Goal: Task Accomplishment & Management: Use online tool/utility

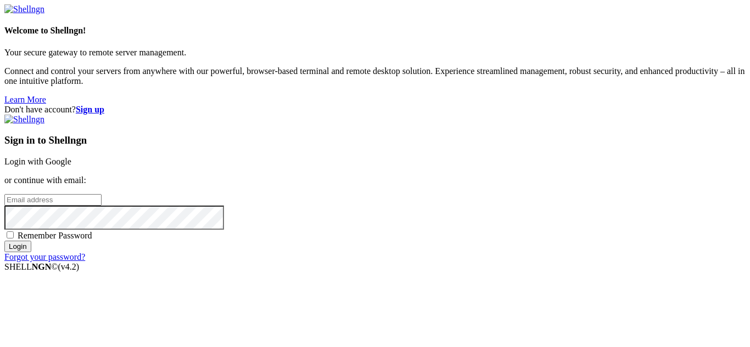
click at [71, 157] on link "Login with Google" at bounding box center [37, 161] width 67 height 9
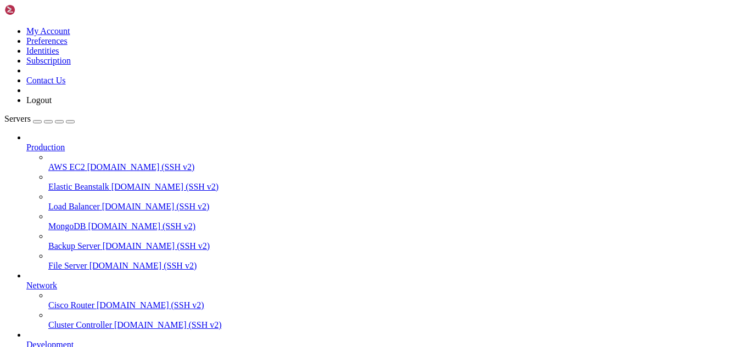
scroll to position [125, 0]
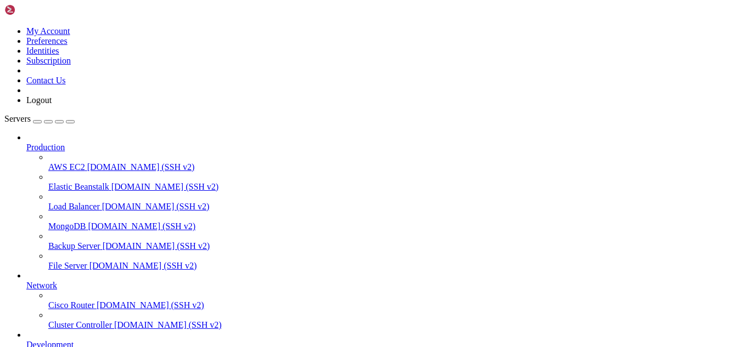
drag, startPoint x: 144, startPoint y: 896, endPoint x: 123, endPoint y: 909, distance: 24.7
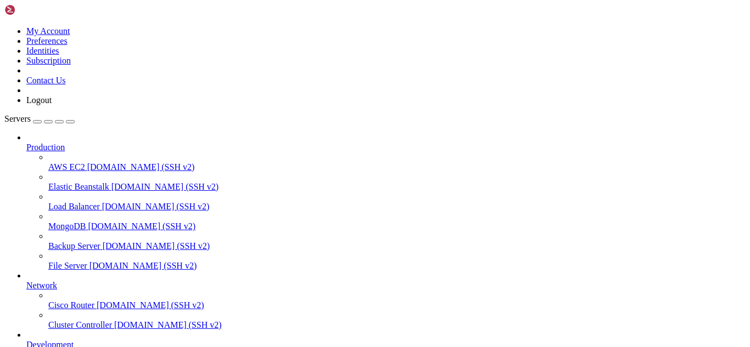
drag, startPoint x: 147, startPoint y: 894, endPoint x: 125, endPoint y: 856, distance: 44.3
drag, startPoint x: 128, startPoint y: 682, endPoint x: 97, endPoint y: 751, distance: 75.7
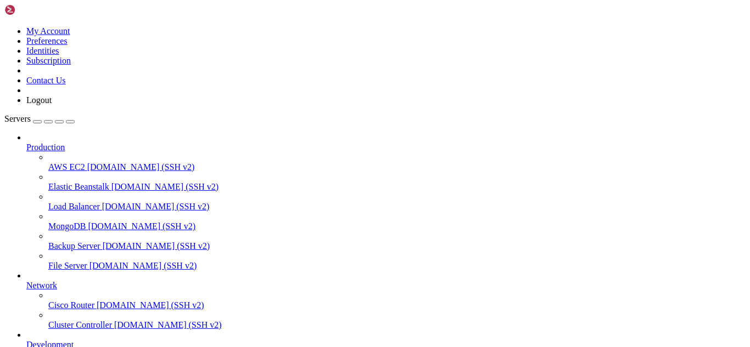
scroll to position [177, 0]
drag, startPoint x: 166, startPoint y: 901, endPoint x: 139, endPoint y: 843, distance: 64.3
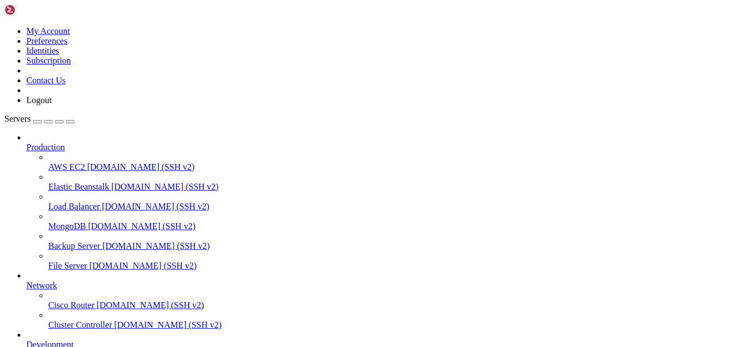
type input "/"
paste input "/opt/alt/php-fpm81/usr/php/"
type input "/opt/alt/php-fpm81/usr/php/"
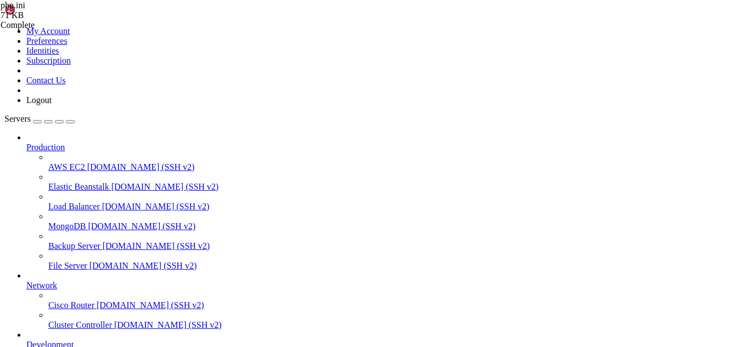
type textarea "; apply to PHP files in the /www/mysite directory. Directives"
type input "[DOMAIN_NAME]_path"
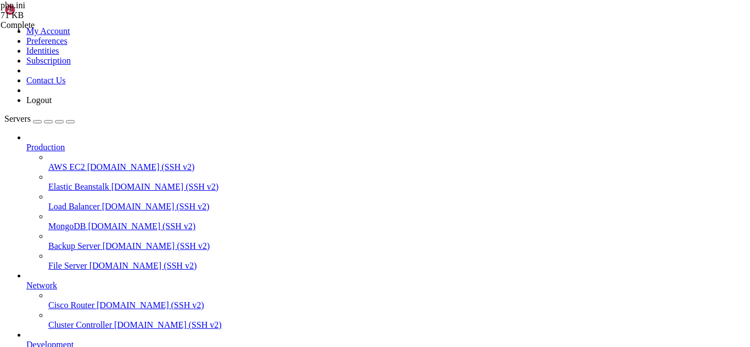
scroll to position [8745, 0]
